Goal: Check status: Check status

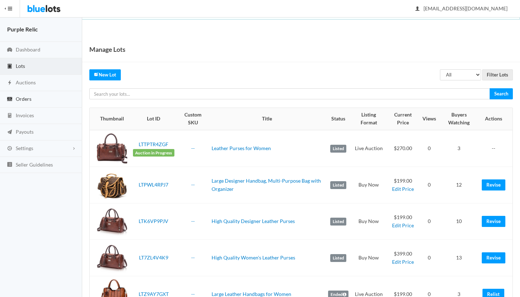
click at [17, 99] on span "Orders" at bounding box center [24, 99] width 16 height 6
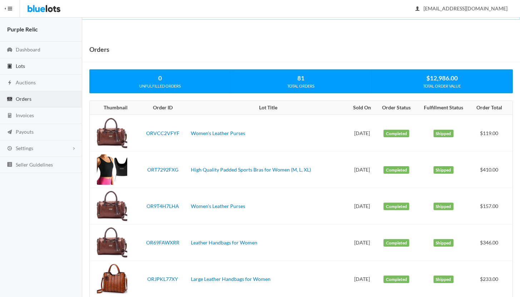
click at [21, 66] on span "Lots" at bounding box center [20, 66] width 9 height 6
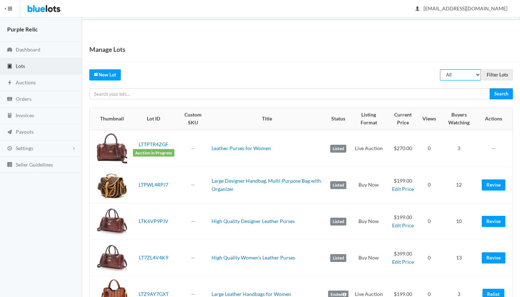
click at [465, 72] on select "All Draft Unreviewed Rejected Scheduled Listed Sold Ended" at bounding box center [460, 74] width 41 height 11
select select "ended"
click at [441, 69] on select "All Draft Unreviewed Rejected Scheduled Listed Sold Ended" at bounding box center [460, 74] width 41 height 11
click at [502, 74] on input "Filter Lots" at bounding box center [497, 74] width 31 height 11
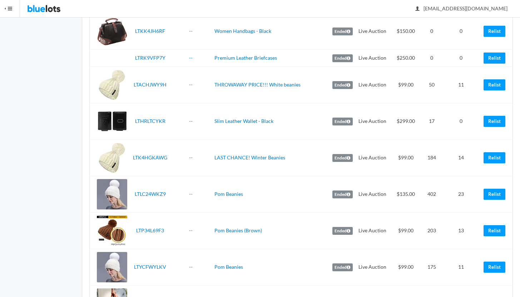
scroll to position [1032, 0]
